Goal: Transaction & Acquisition: Purchase product/service

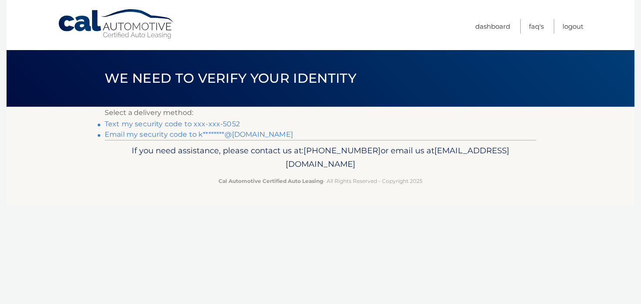
click at [174, 123] on link "Text my security code to xxx-xxx-5052" at bounding box center [172, 124] width 135 height 8
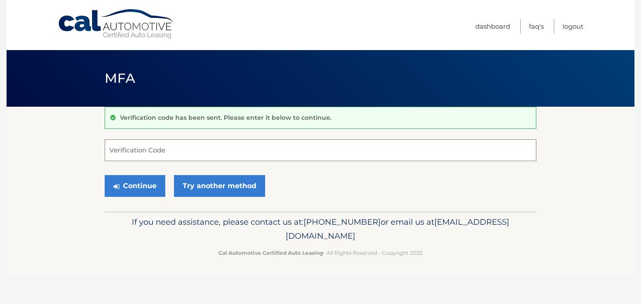
click at [142, 148] on input "Verification Code" at bounding box center [320, 150] width 431 height 22
type input "477018"
click at [135, 183] on button "Continue" at bounding box center [135, 186] width 61 height 22
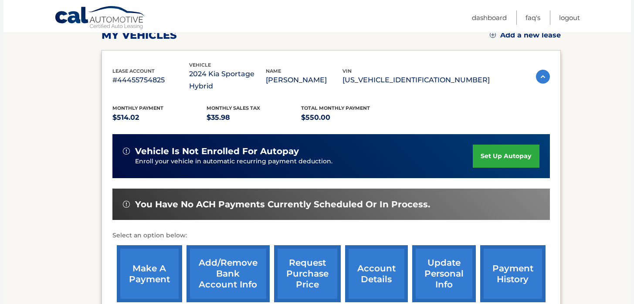
scroll to position [131, 0]
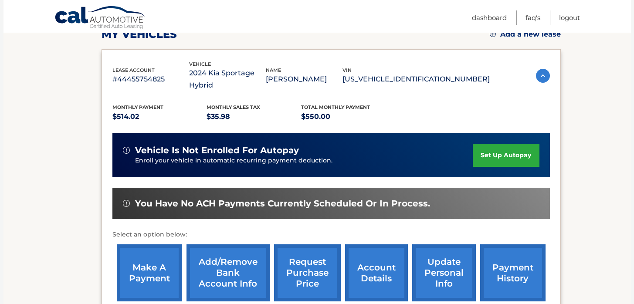
click at [147, 263] on link "make a payment" at bounding box center [149, 273] width 65 height 57
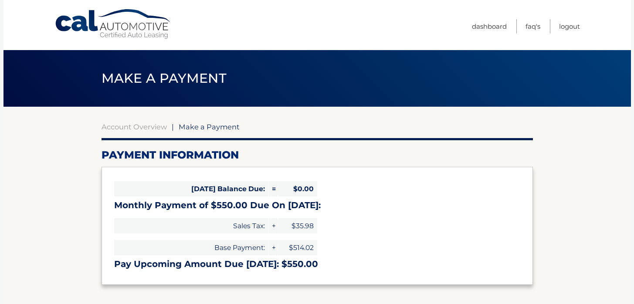
select select "YTliNGQ0NzMtYWY0Ni00NTFkLTgxMTktZmEyNmRkNGQ1YWNi"
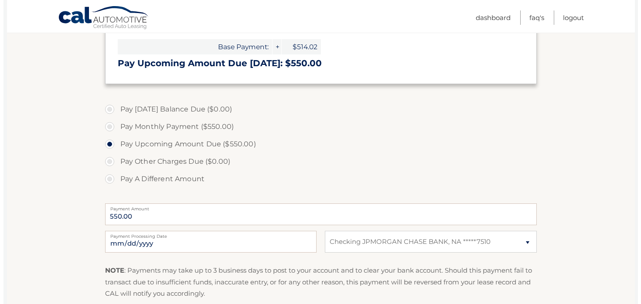
scroll to position [271, 0]
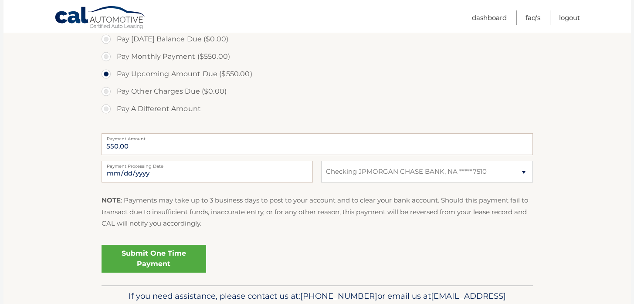
click at [156, 257] on link "Submit One Time Payment" at bounding box center [154, 259] width 105 height 28
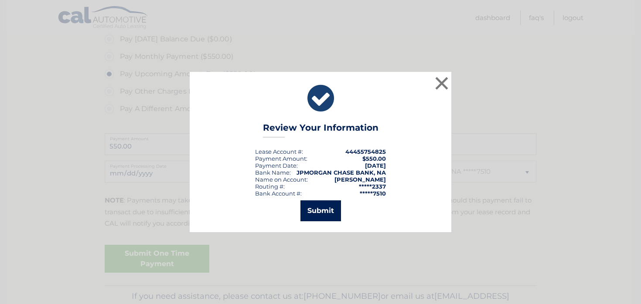
click at [319, 214] on button "Submit" at bounding box center [320, 210] width 41 height 21
